Goal: Transaction & Acquisition: Purchase product/service

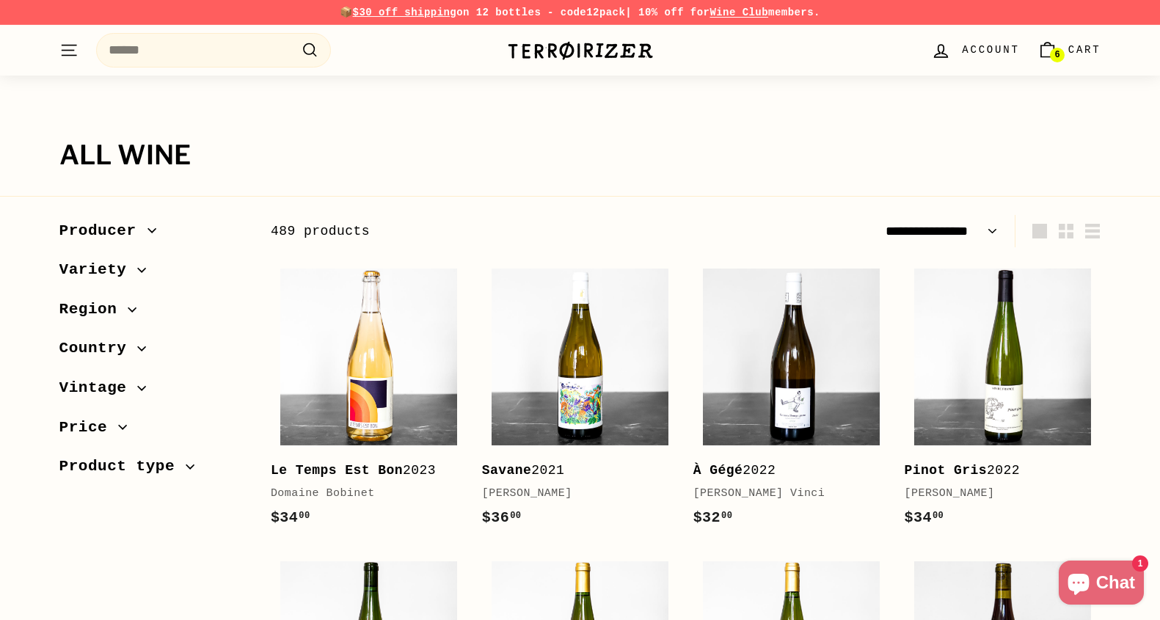
select select "**********"
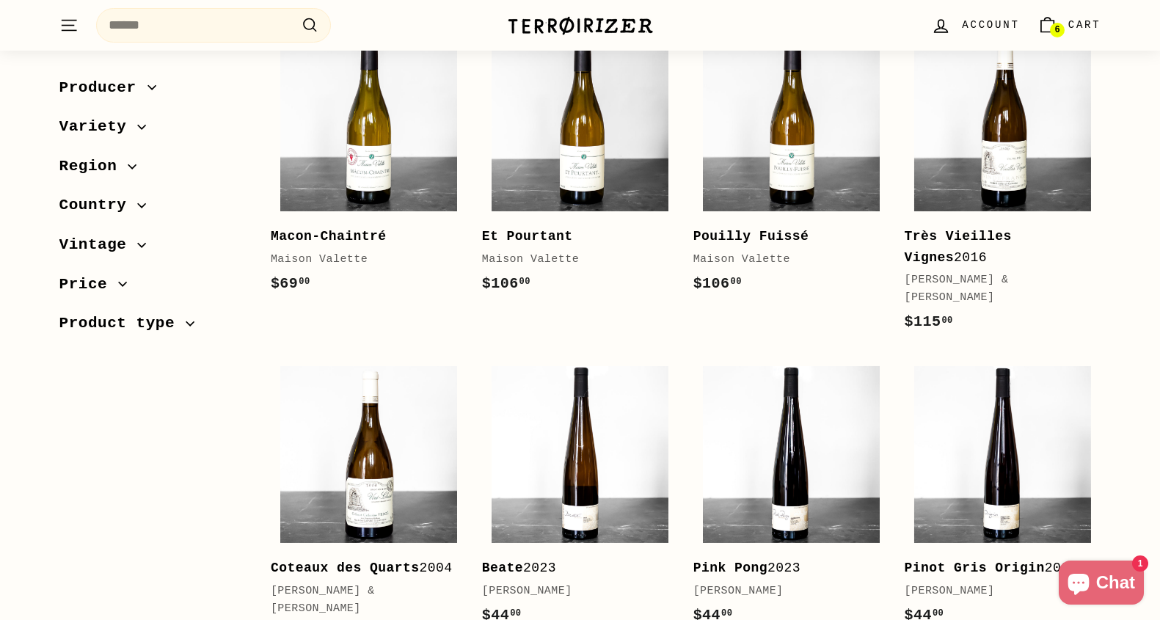
scroll to position [303, 0]
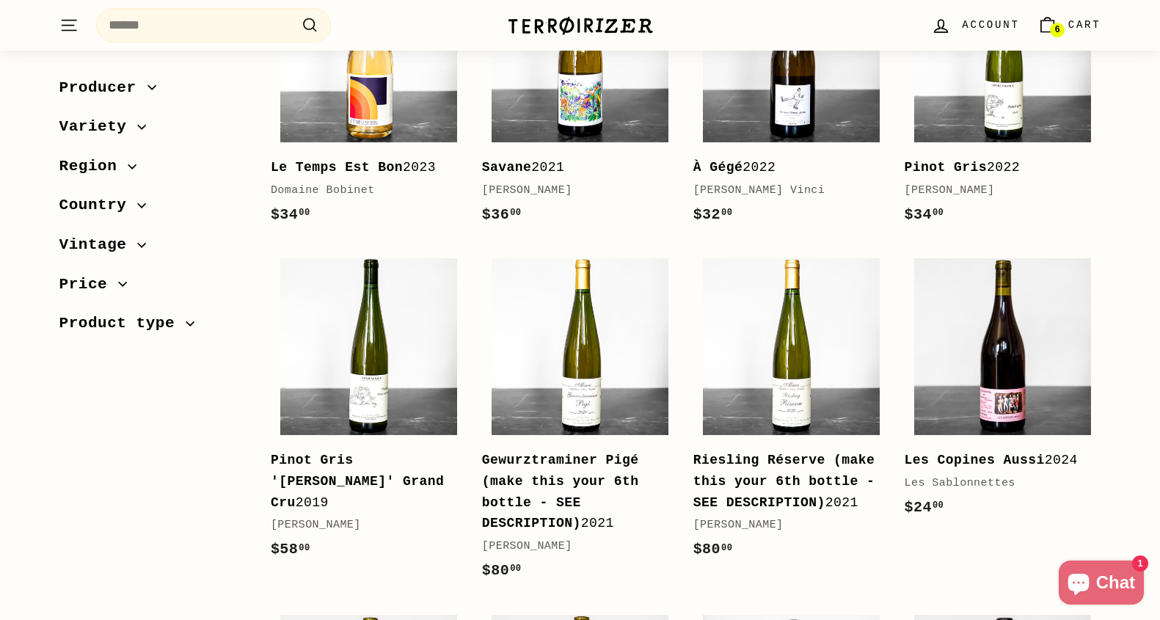
click at [570, 9] on div "Terroirizer" at bounding box center [580, 25] width 147 height 35
click at [565, 24] on img at bounding box center [580, 25] width 147 height 21
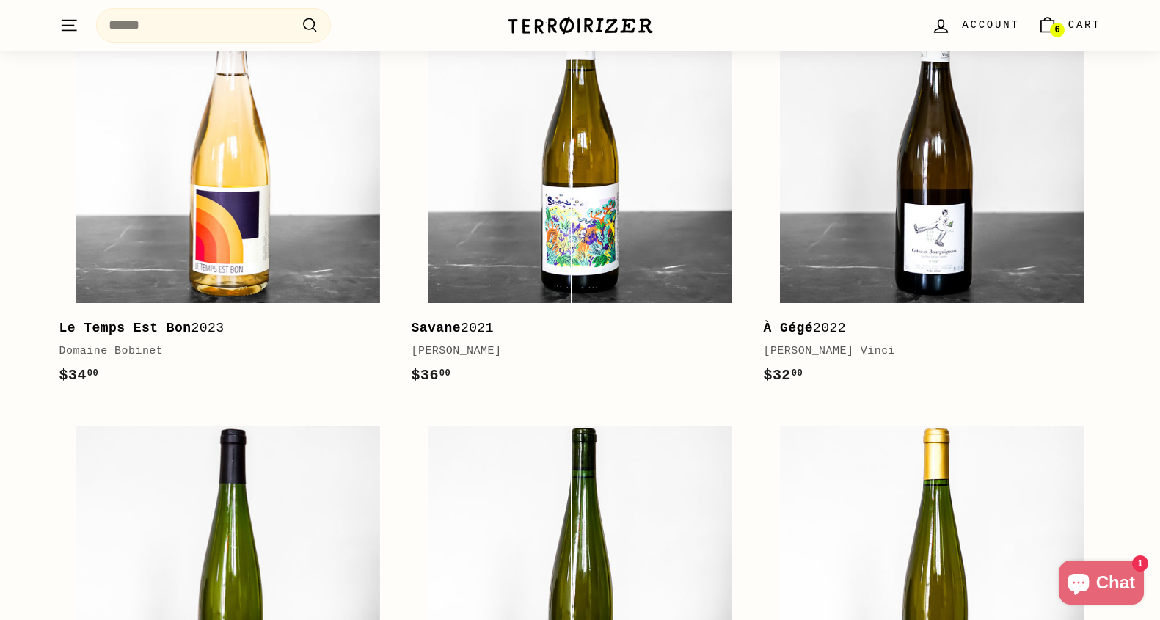
scroll to position [328, 0]
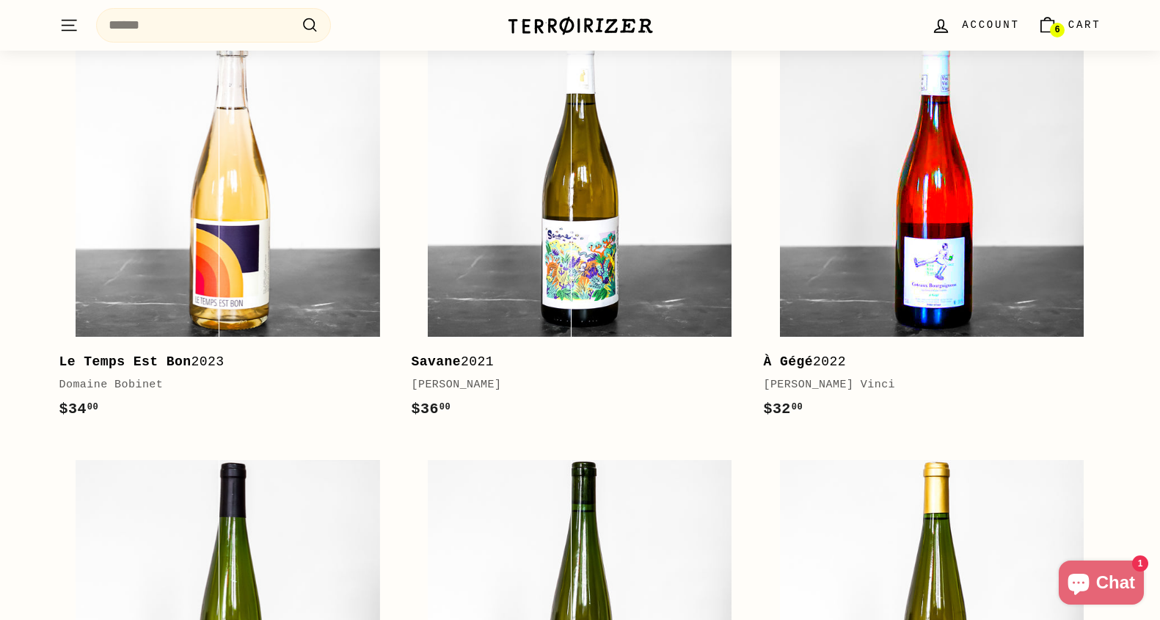
click at [871, 196] on img at bounding box center [932, 185] width 304 height 304
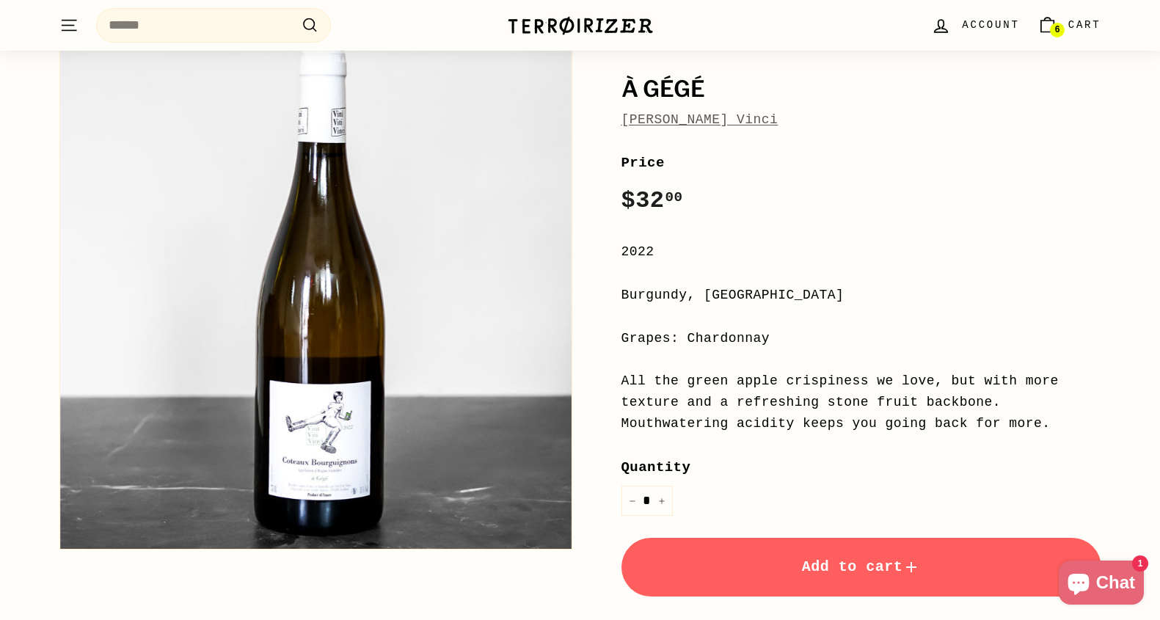
scroll to position [117, 0]
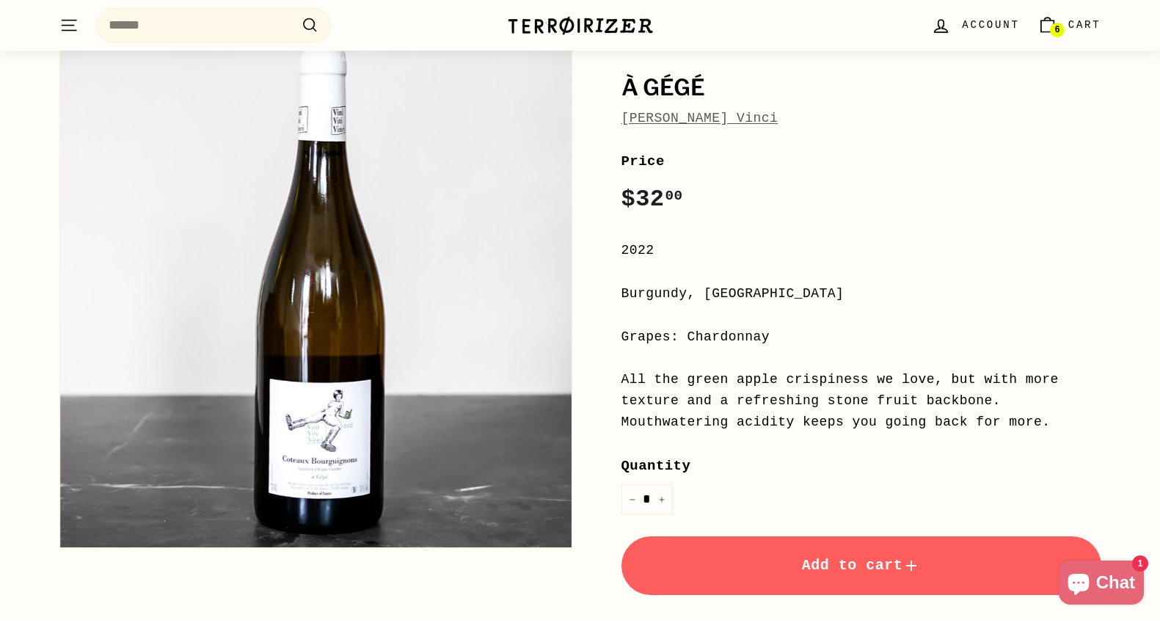
click at [667, 116] on link "[PERSON_NAME] Vinci" at bounding box center [699, 118] width 157 height 15
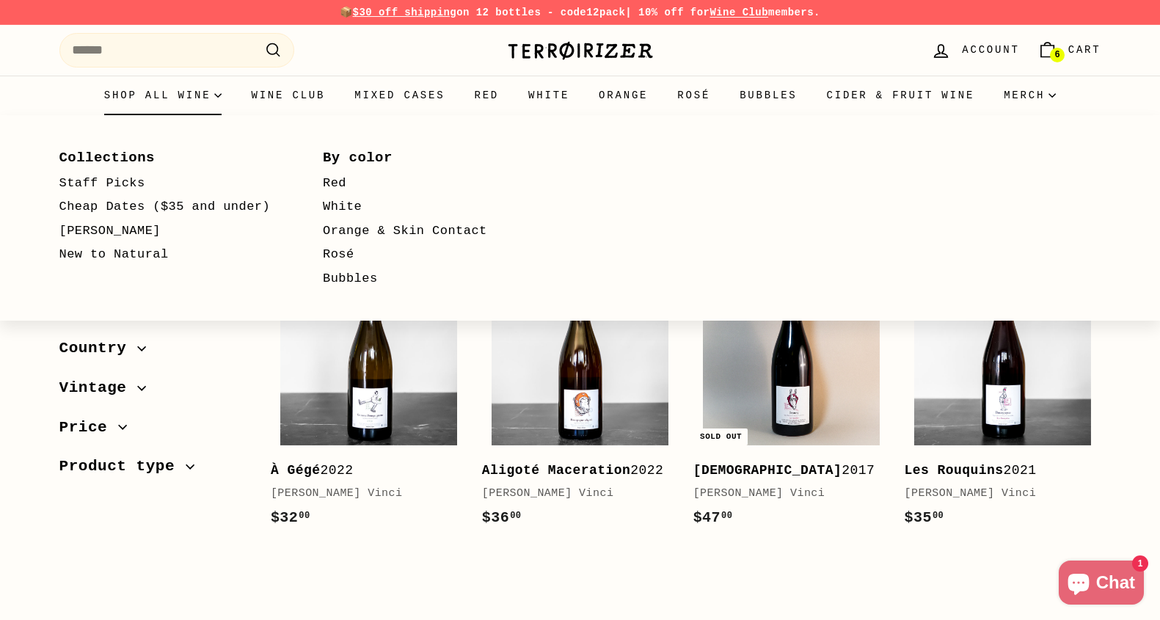
click at [198, 89] on summary "Shop all wine" at bounding box center [162, 96] width 147 height 40
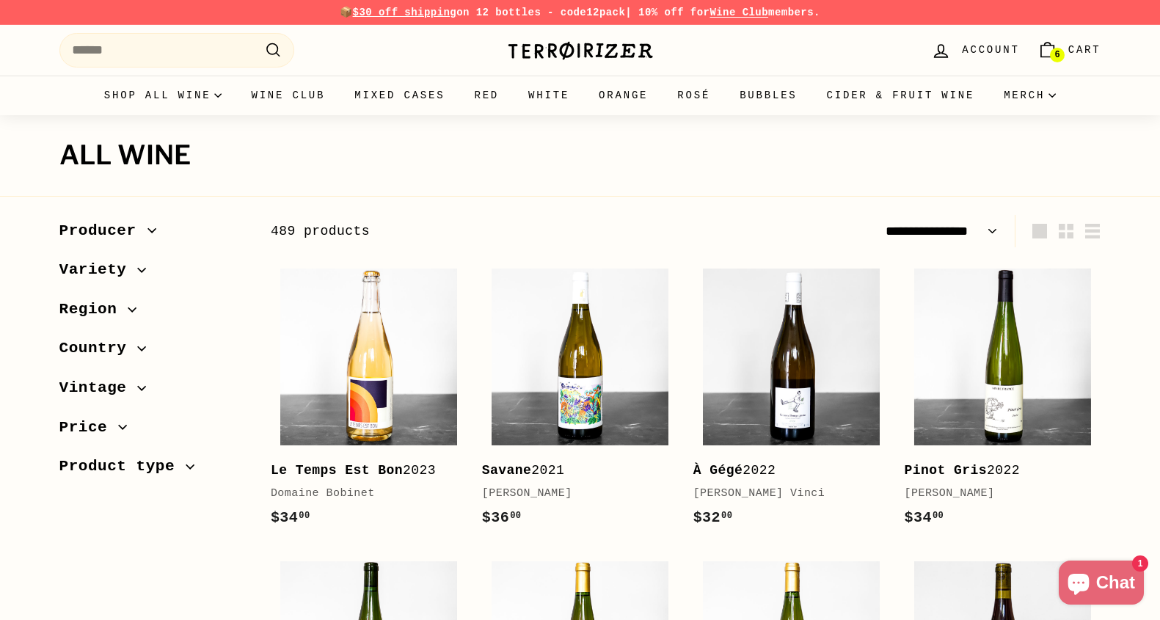
select select "**********"
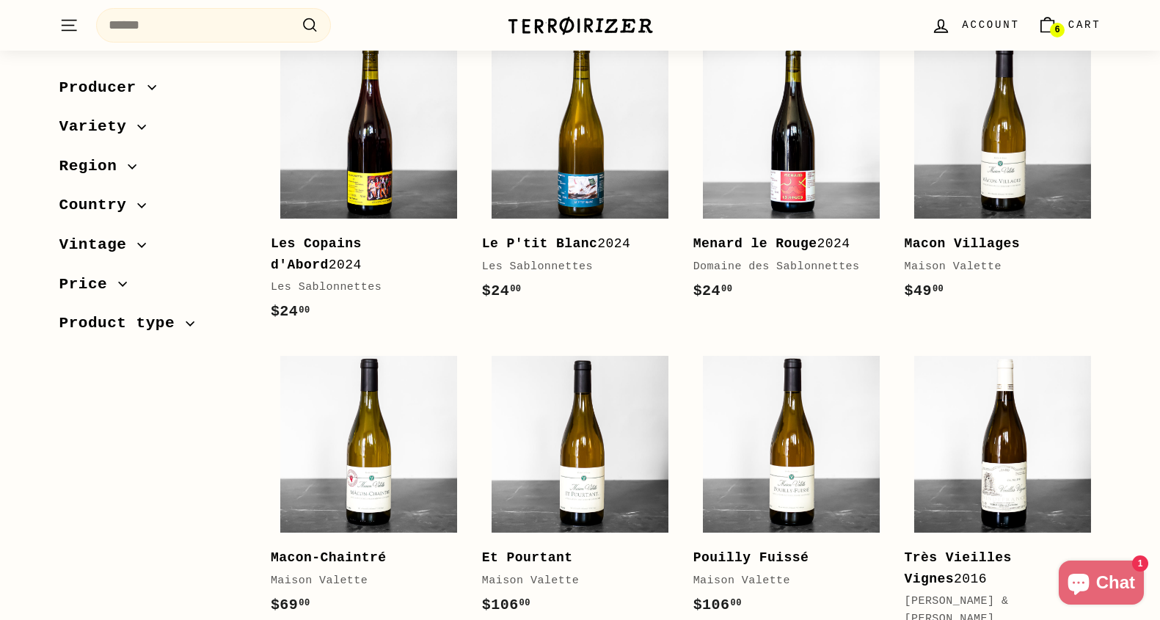
scroll to position [914, 0]
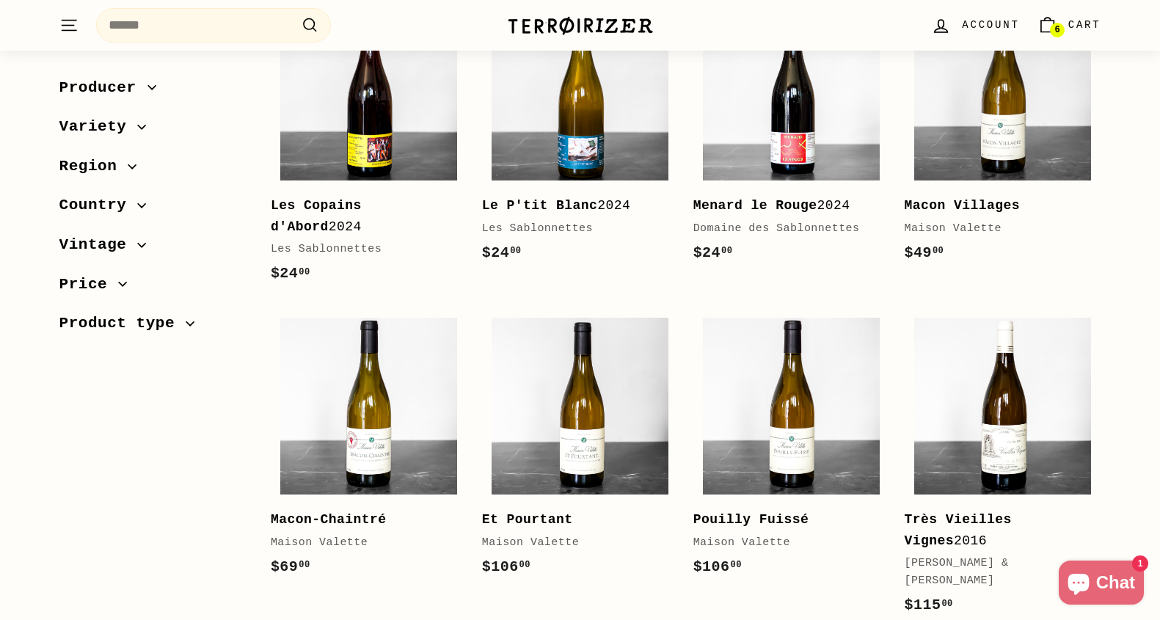
click at [1065, 35] on link "6 Cart" at bounding box center [1068, 25] width 81 height 43
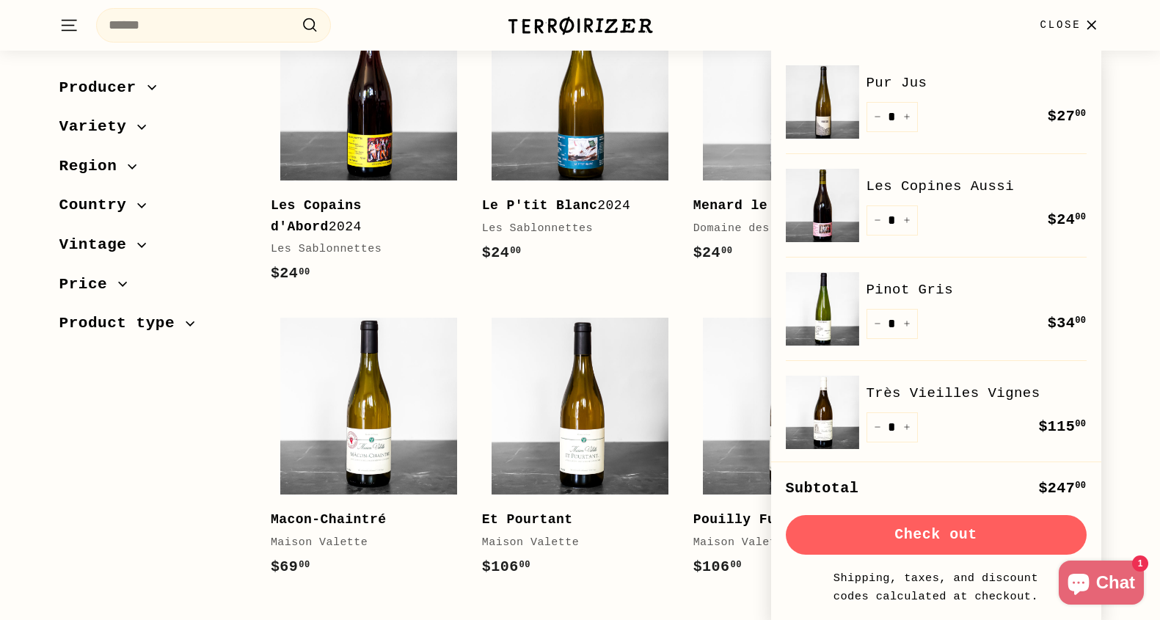
click at [934, 389] on link "Très Vieilles Vignes" at bounding box center [976, 393] width 220 height 22
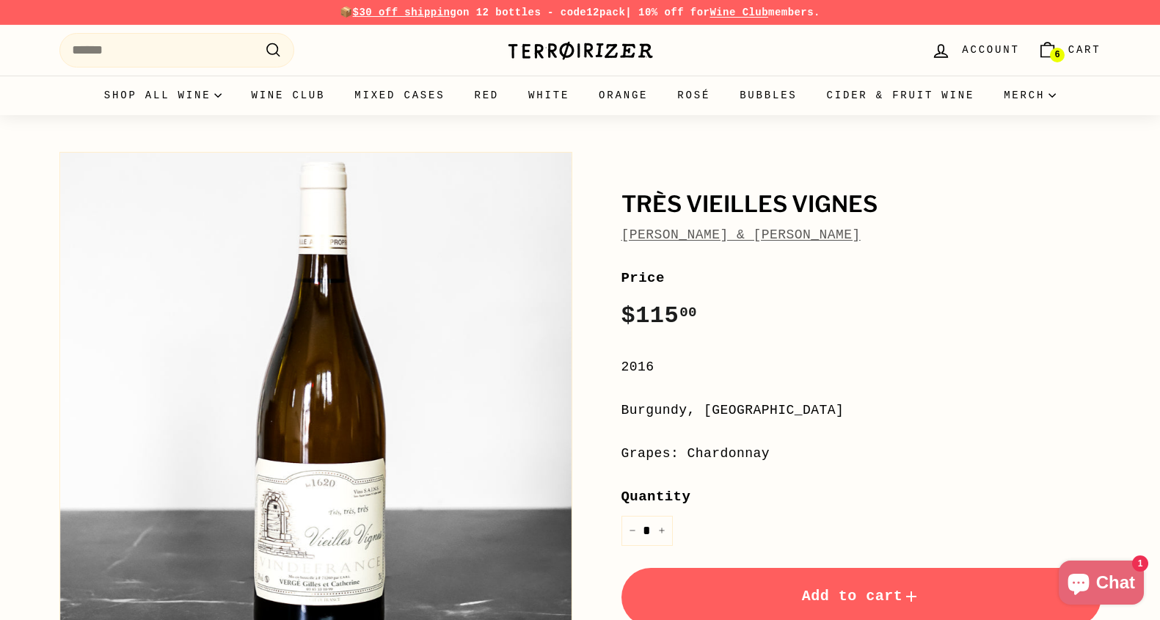
scroll to position [1, 0]
